Goal: Information Seeking & Learning: Learn about a topic

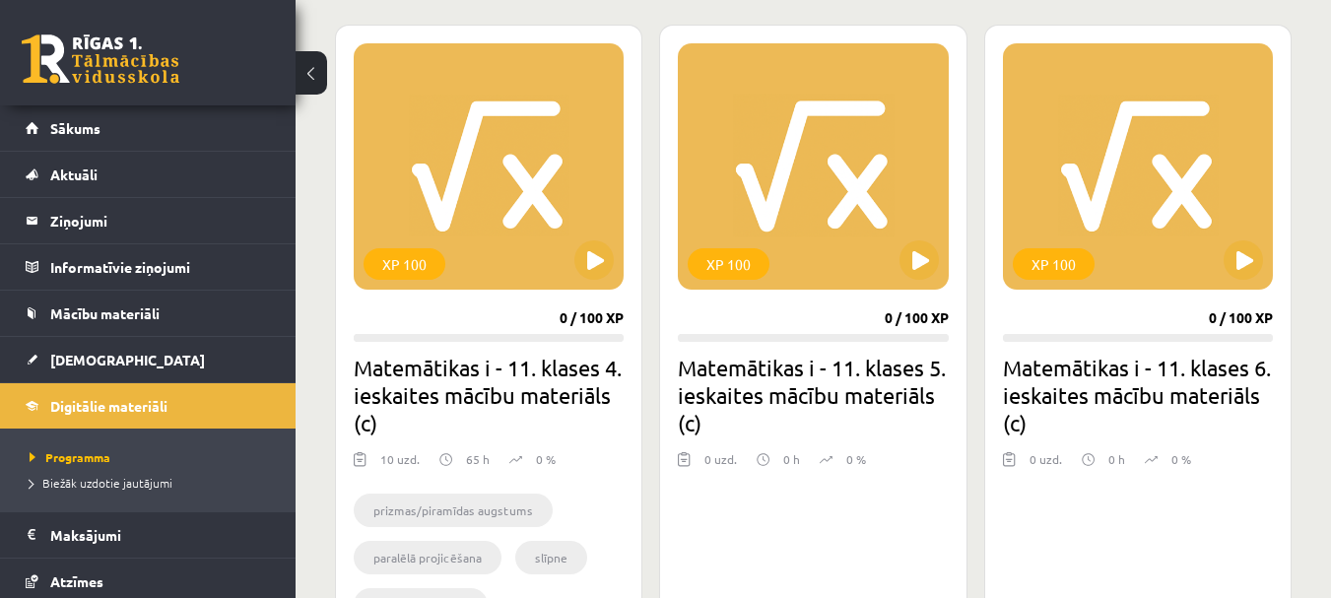
scroll to position [99, 0]
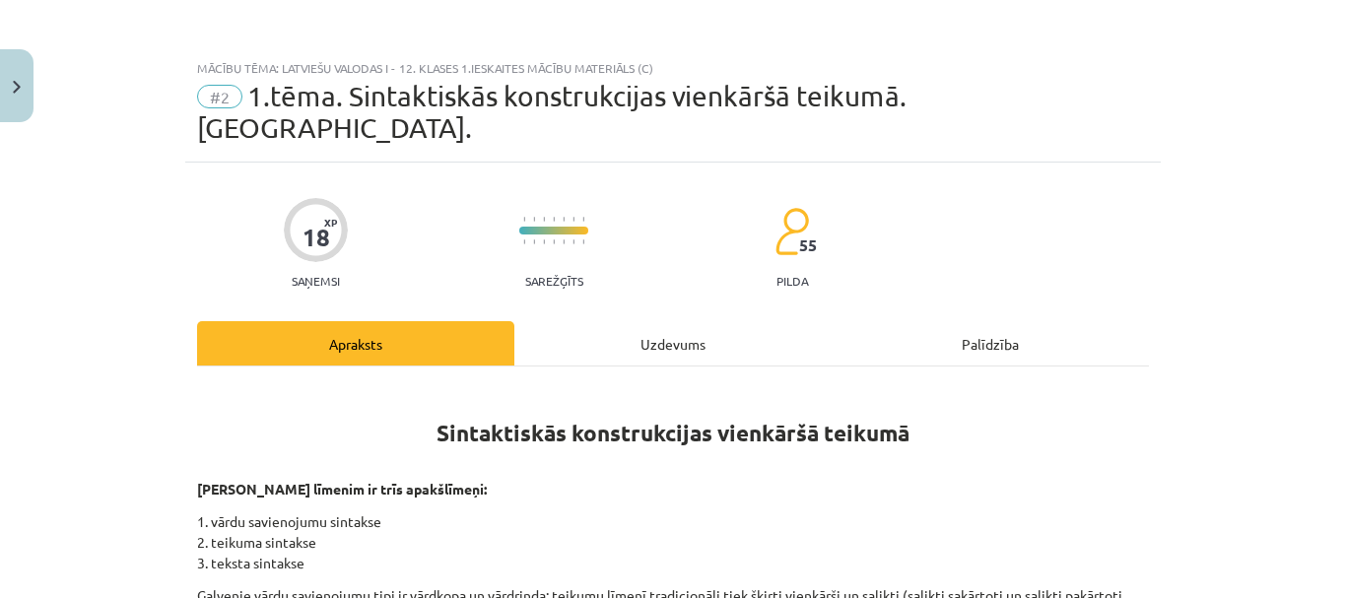
scroll to position [296, 0]
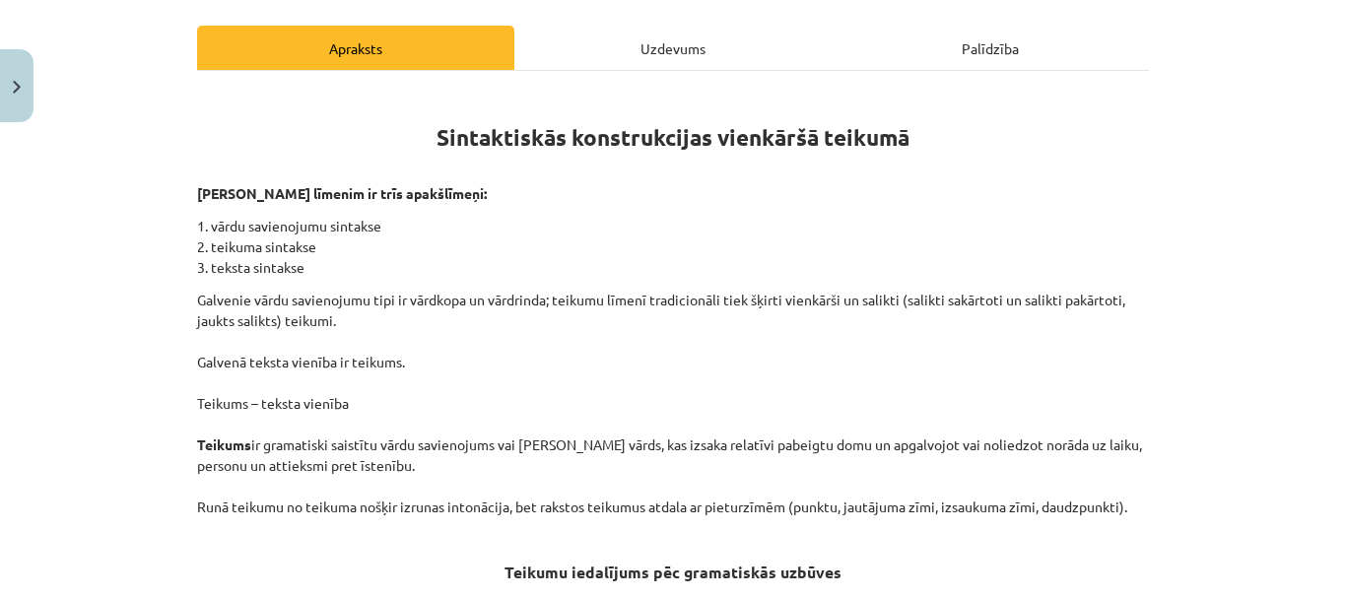
drag, startPoint x: 0, startPoint y: 0, endPoint x: 555, endPoint y: 179, distance: 582.9
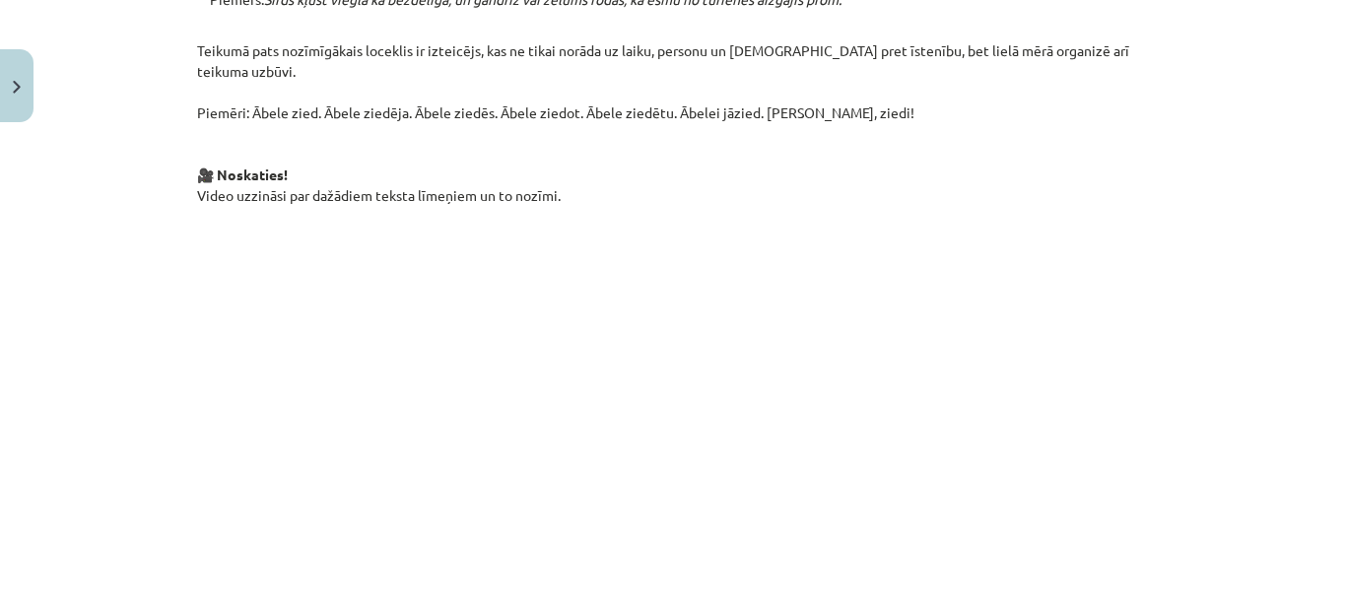
scroll to position [1539, 0]
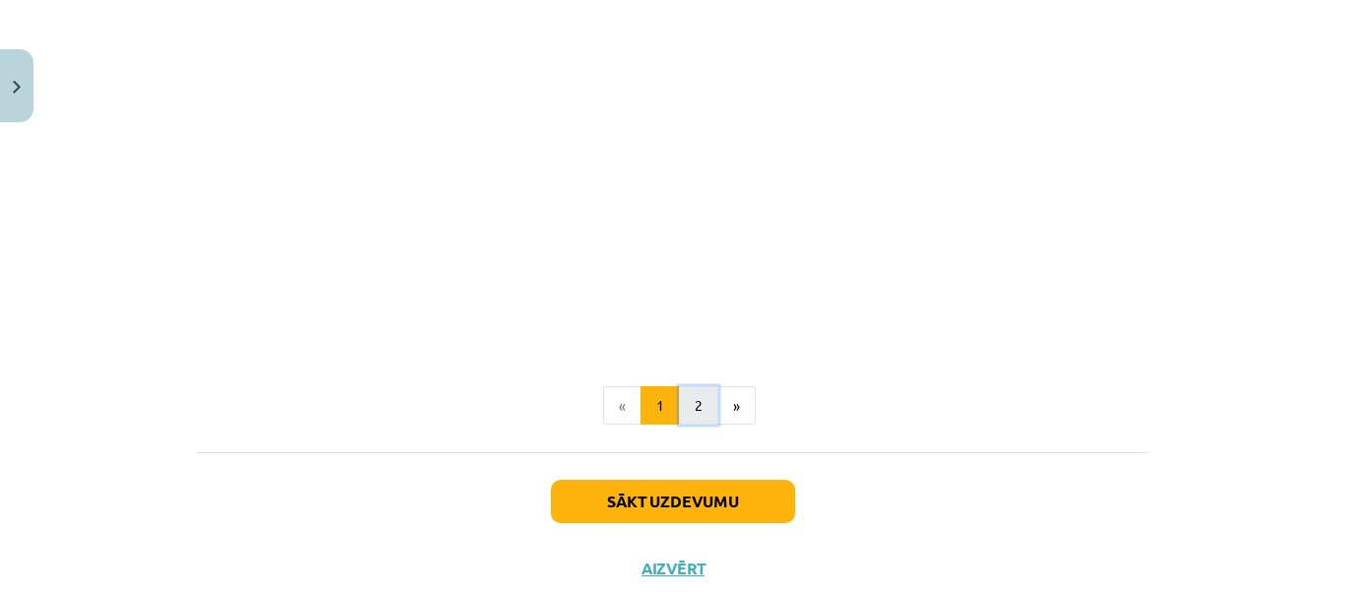
click at [693, 386] on button "2" at bounding box center [698, 405] width 39 height 39
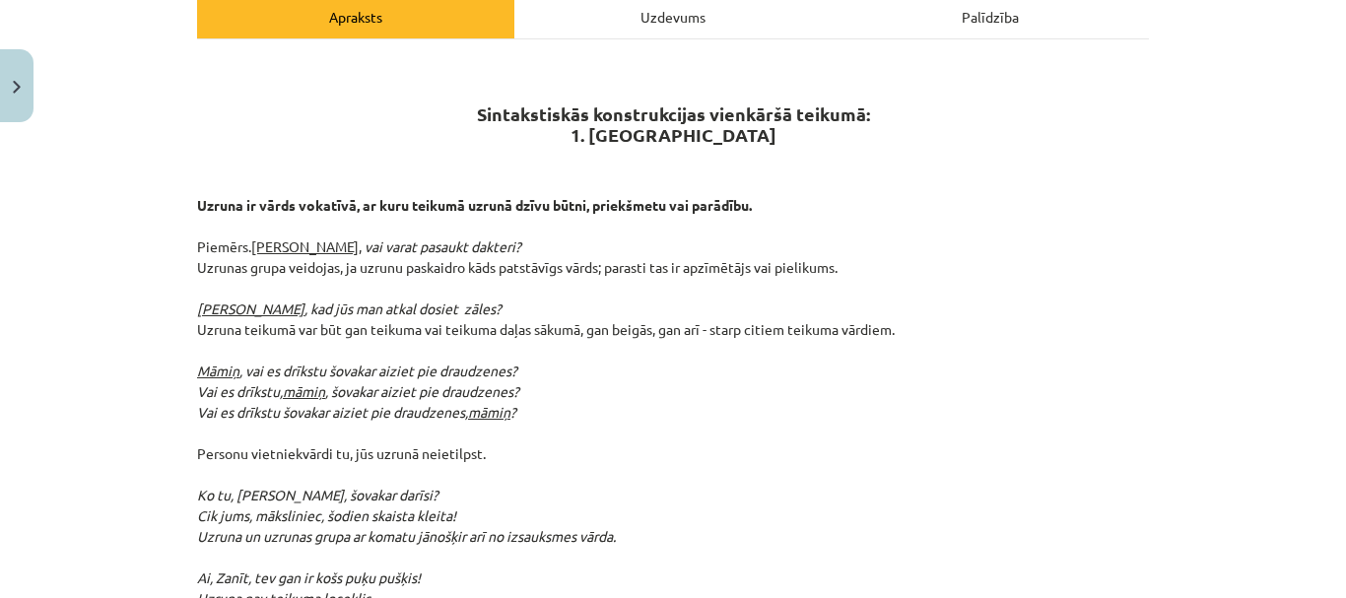
scroll to position [340, 0]
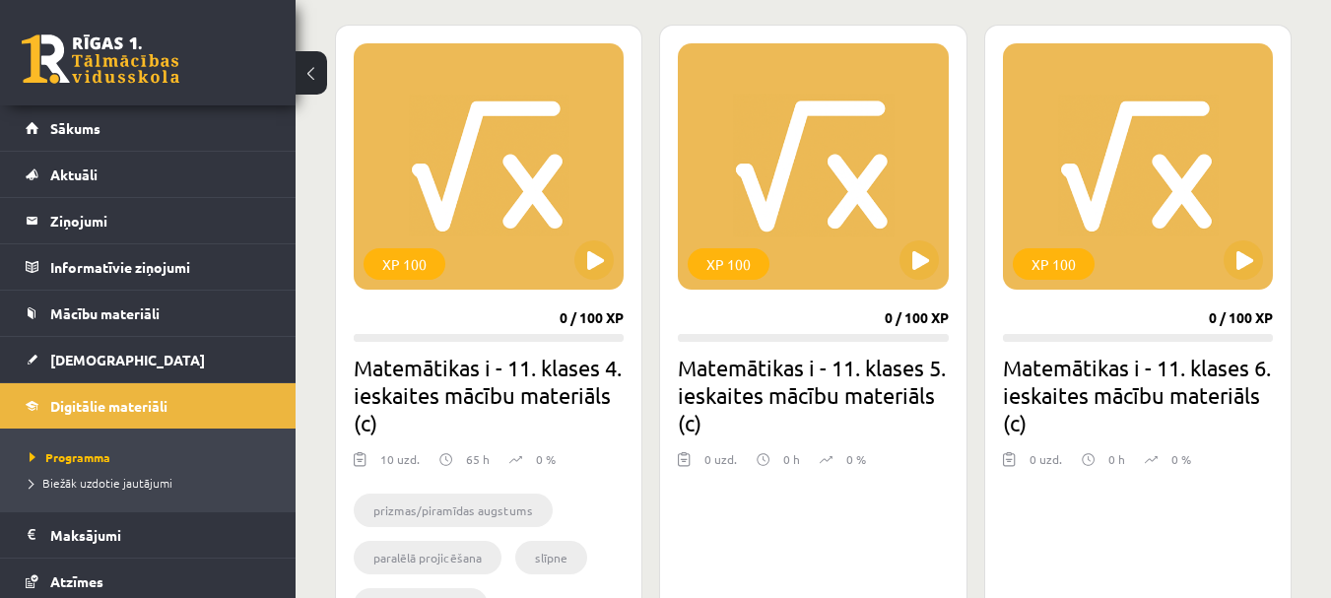
scroll to position [99, 0]
